Goal: Task Accomplishment & Management: Complete application form

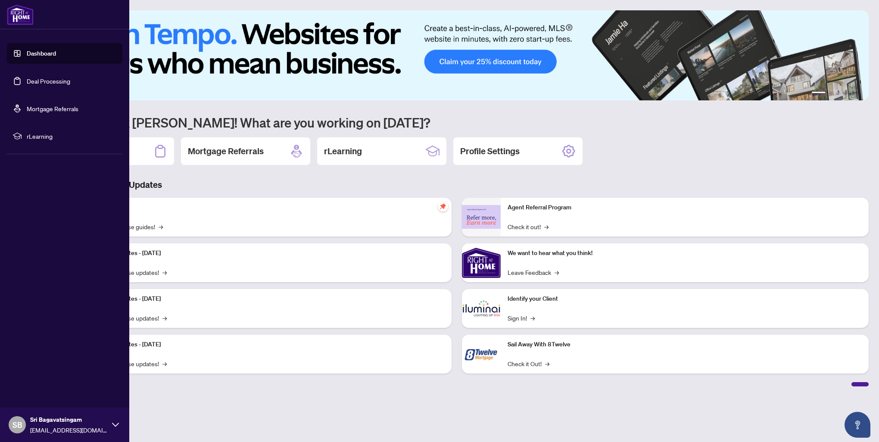
click at [42, 77] on link "Deal Processing" at bounding box center [49, 81] width 44 height 8
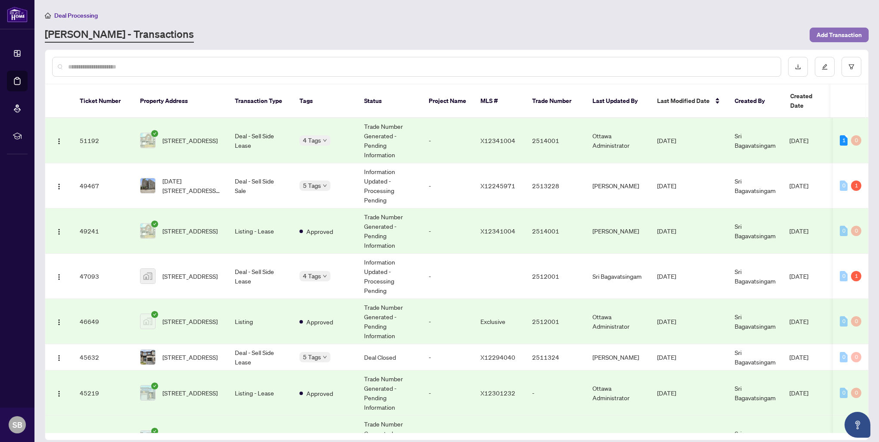
click at [815, 30] on button "Add Transaction" at bounding box center [838, 35] width 59 height 15
